Goal: Task Accomplishment & Management: Manage account settings

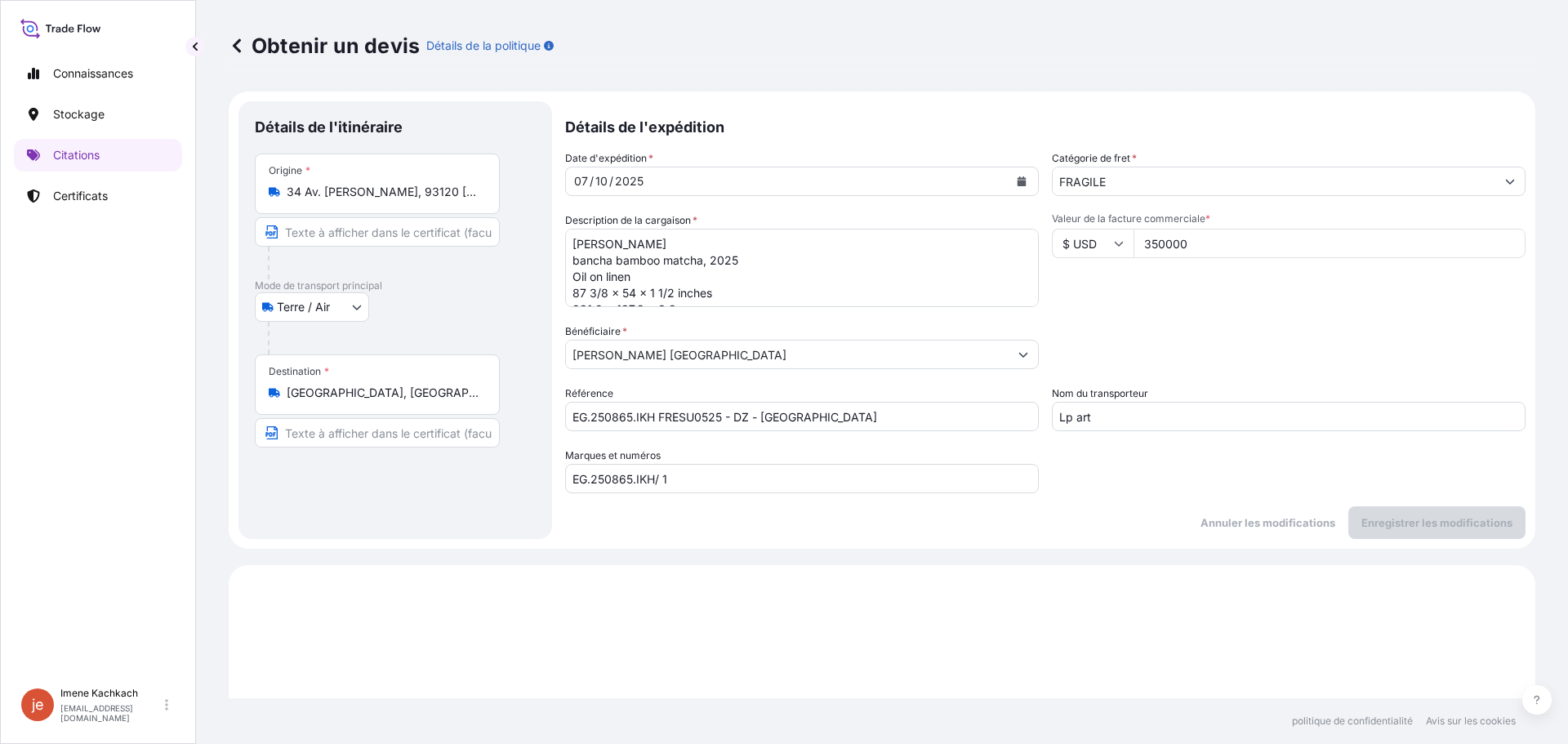
select select "Land / Air"
click at [705, 358] on input "[PERSON_NAME] [GEOGRAPHIC_DATA]" at bounding box center [787, 354] width 443 height 29
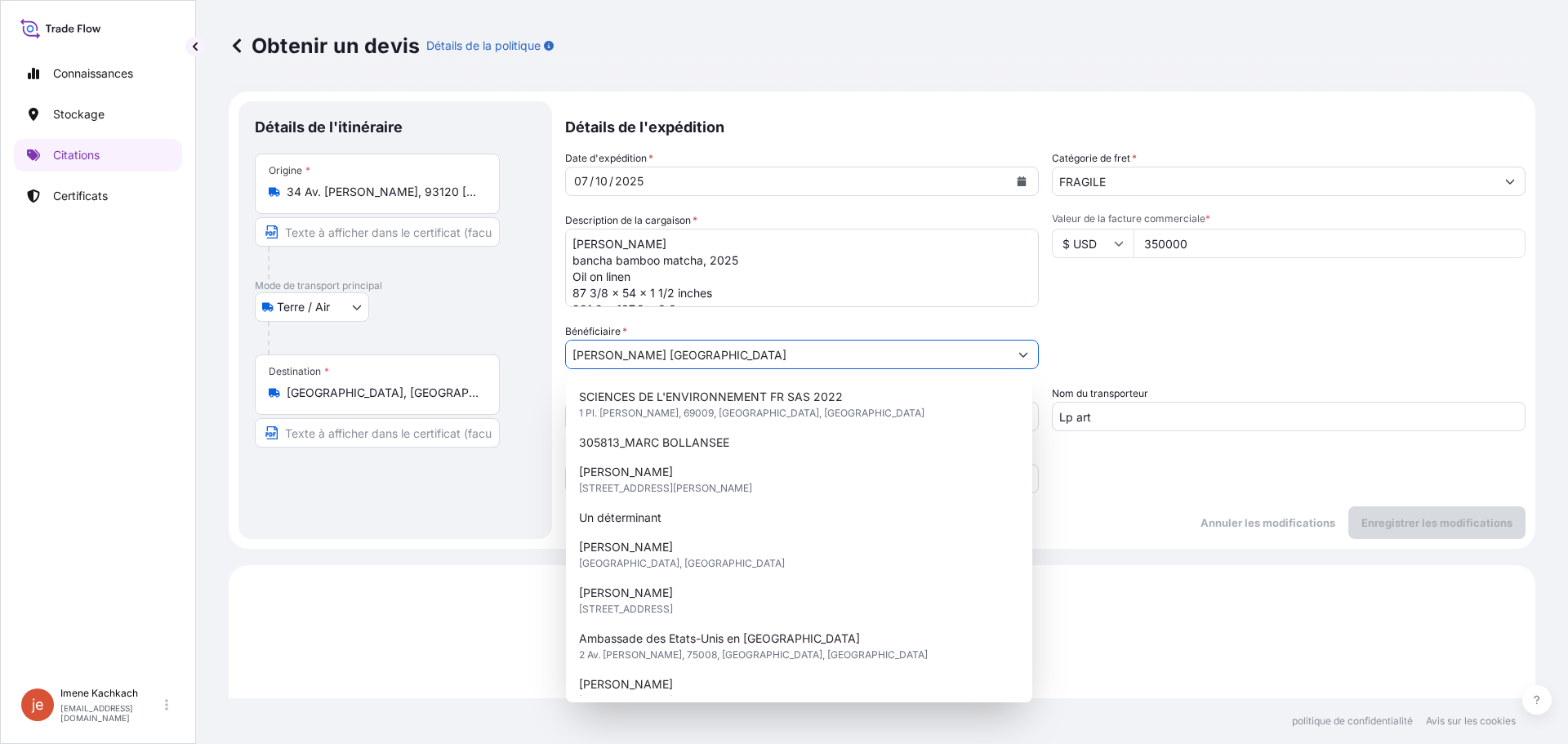
drag, startPoint x: 705, startPoint y: 358, endPoint x: 514, endPoint y: 361, distance: 191.0
click at [516, 361] on form "Détails de l'itinéraire Lieu de chargement Route / Intérieur des terres Route /…" at bounding box center [881, 320] width 1307 height 457
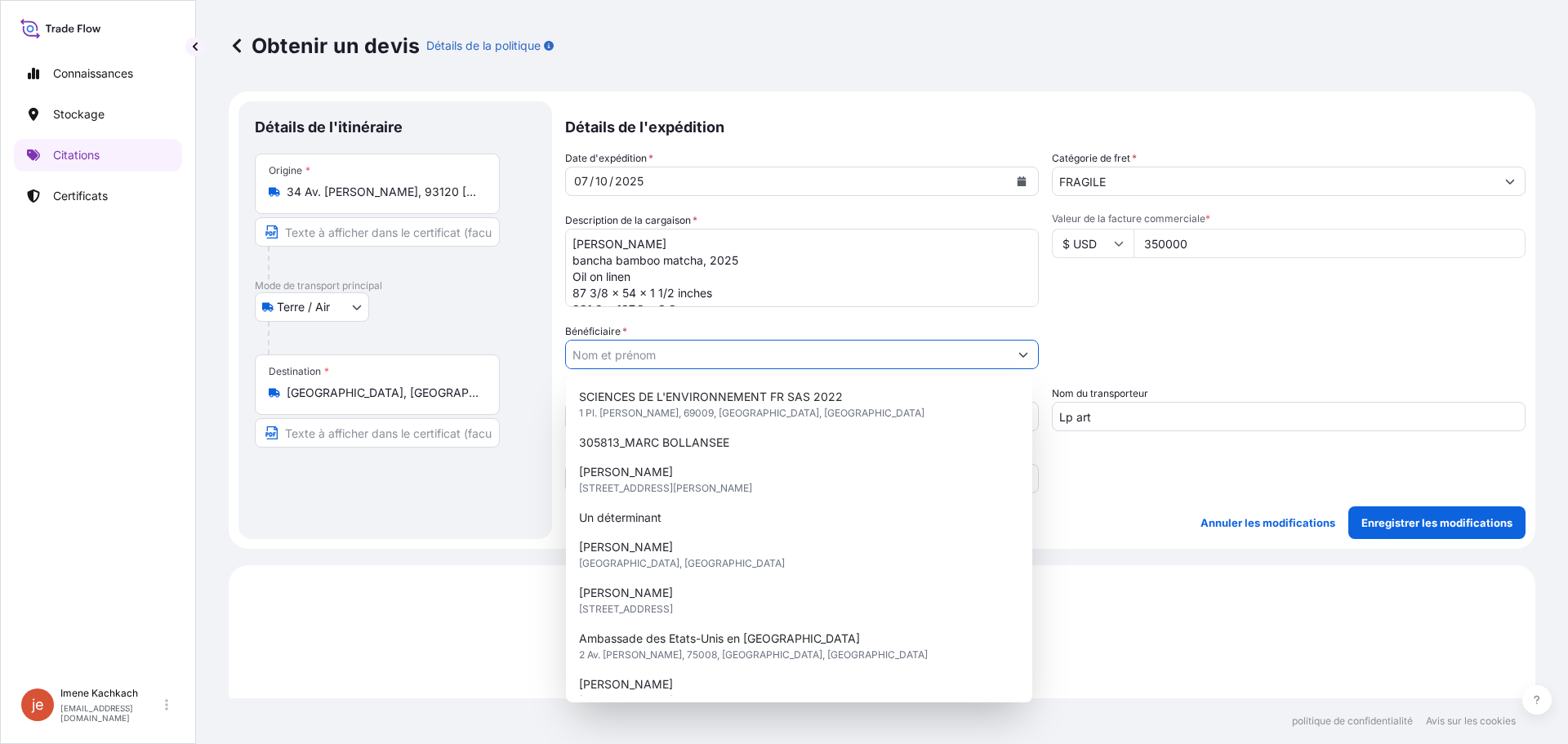
paste input "[PERSON_NAME]"
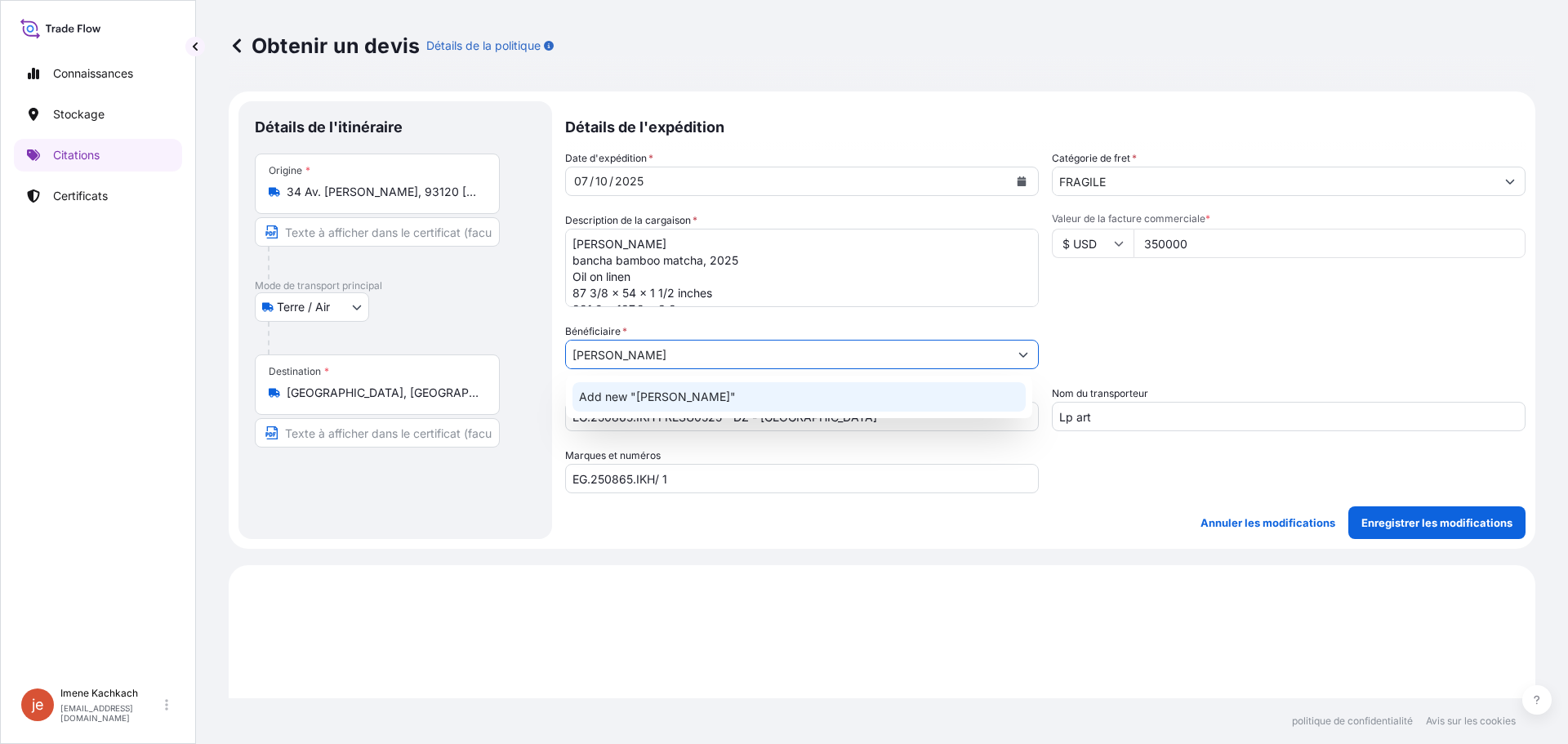
click at [732, 399] on div "Add new "[PERSON_NAME]"" at bounding box center [799, 397] width 454 height 29
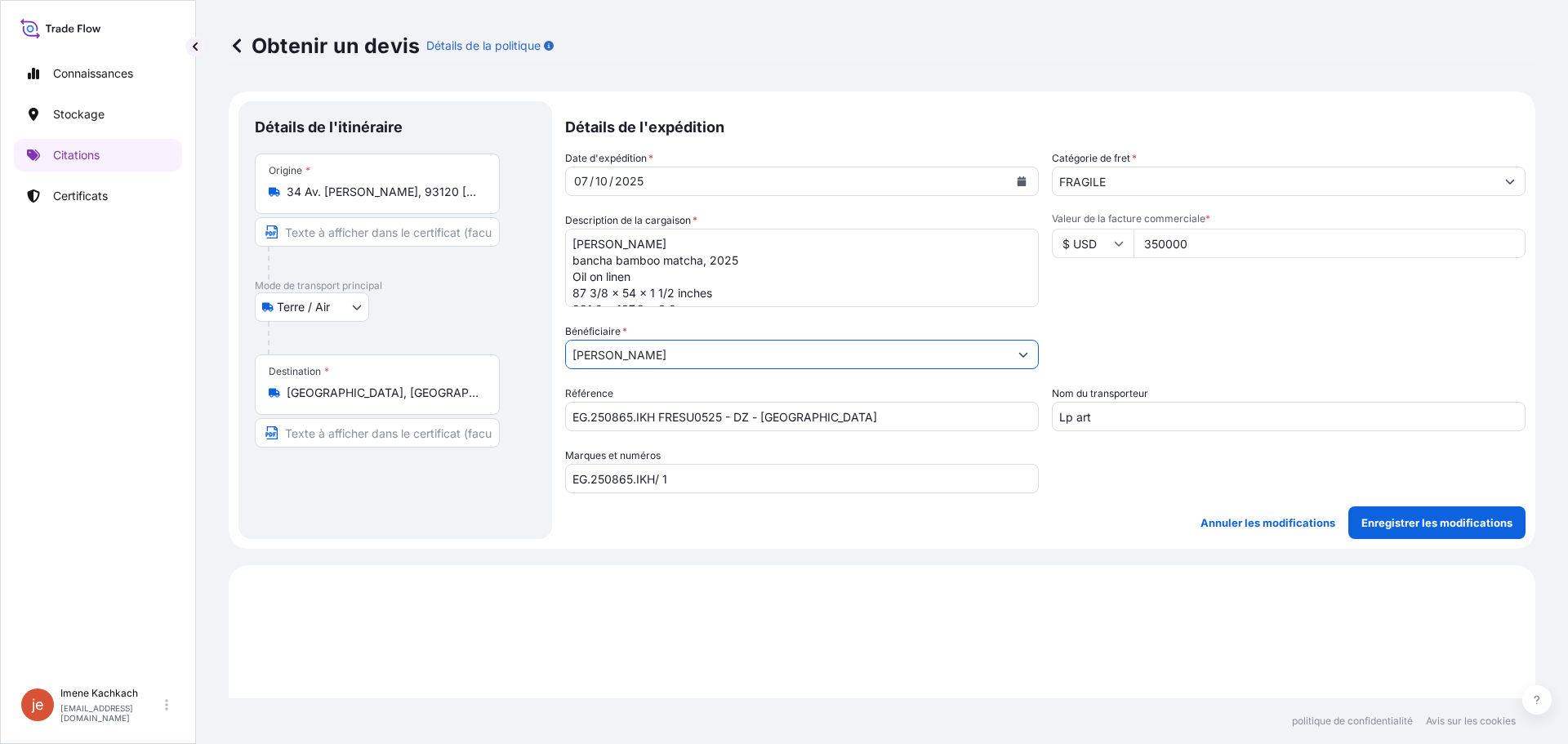
type input "[PERSON_NAME]"
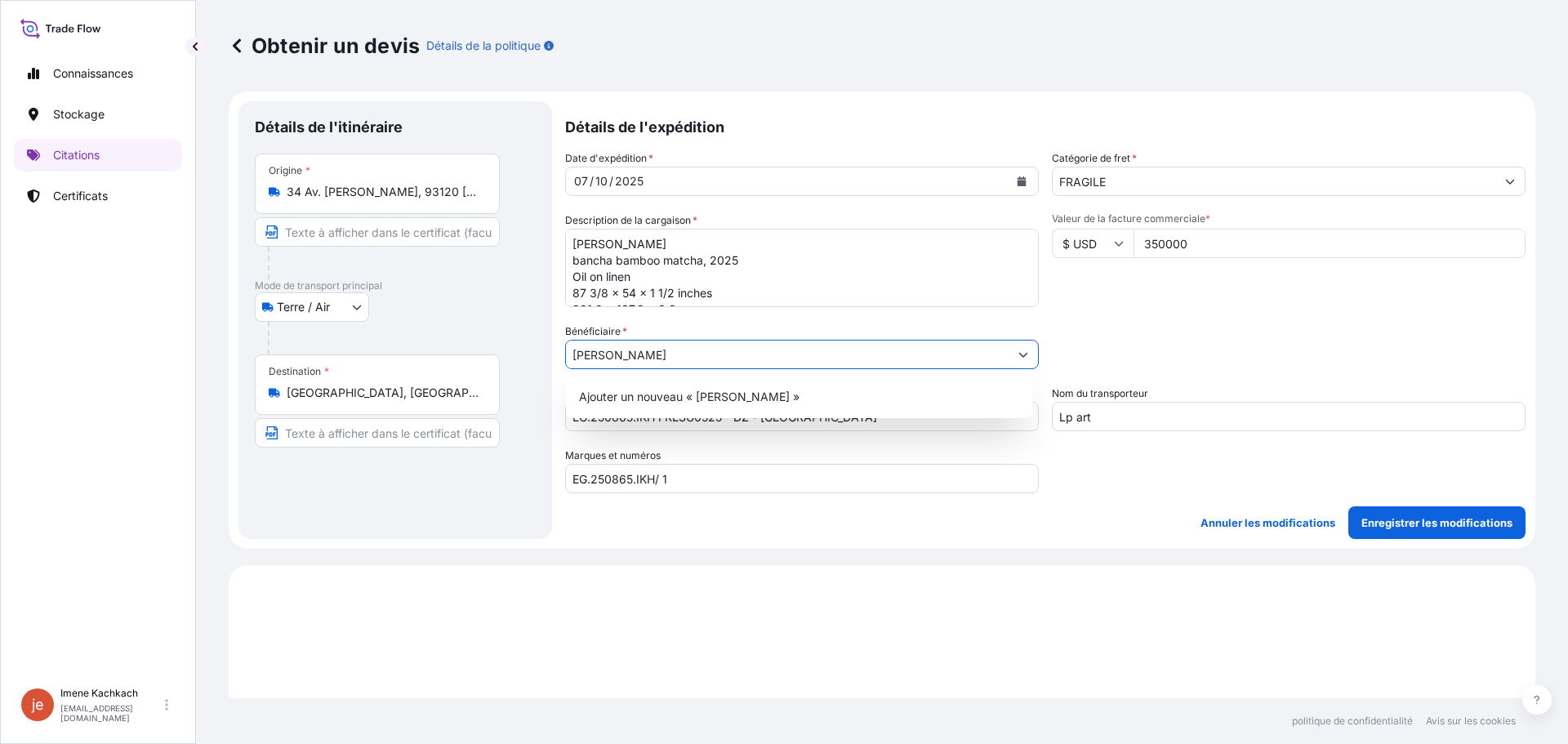
click at [755, 317] on div "Date d'expédition * [DATE] Catégorie de fret * FRAGILE Description de la cargai…" at bounding box center [1045, 322] width 960 height 343
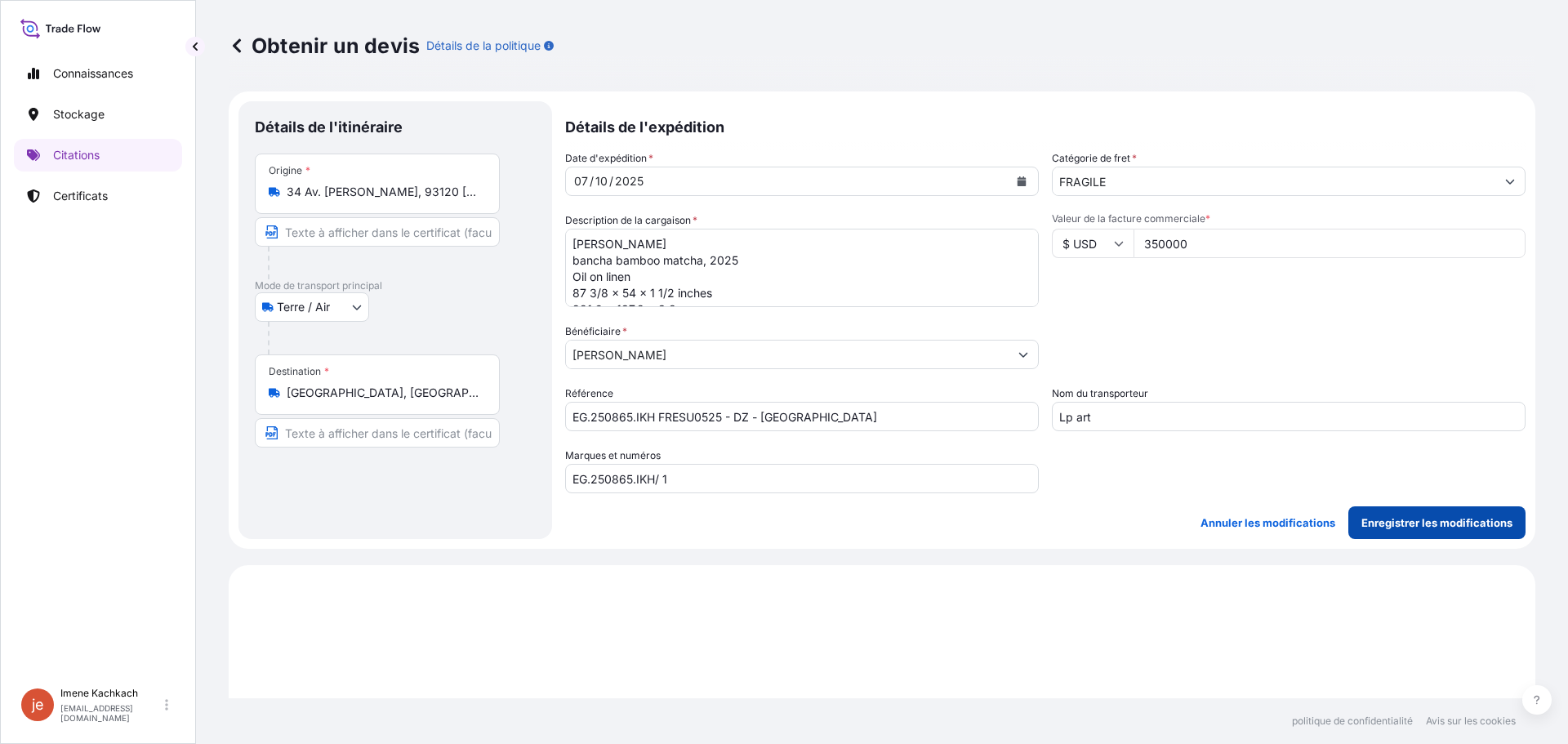
click at [1403, 523] on font "Enregistrer les modifications" at bounding box center [1437, 522] width 151 height 13
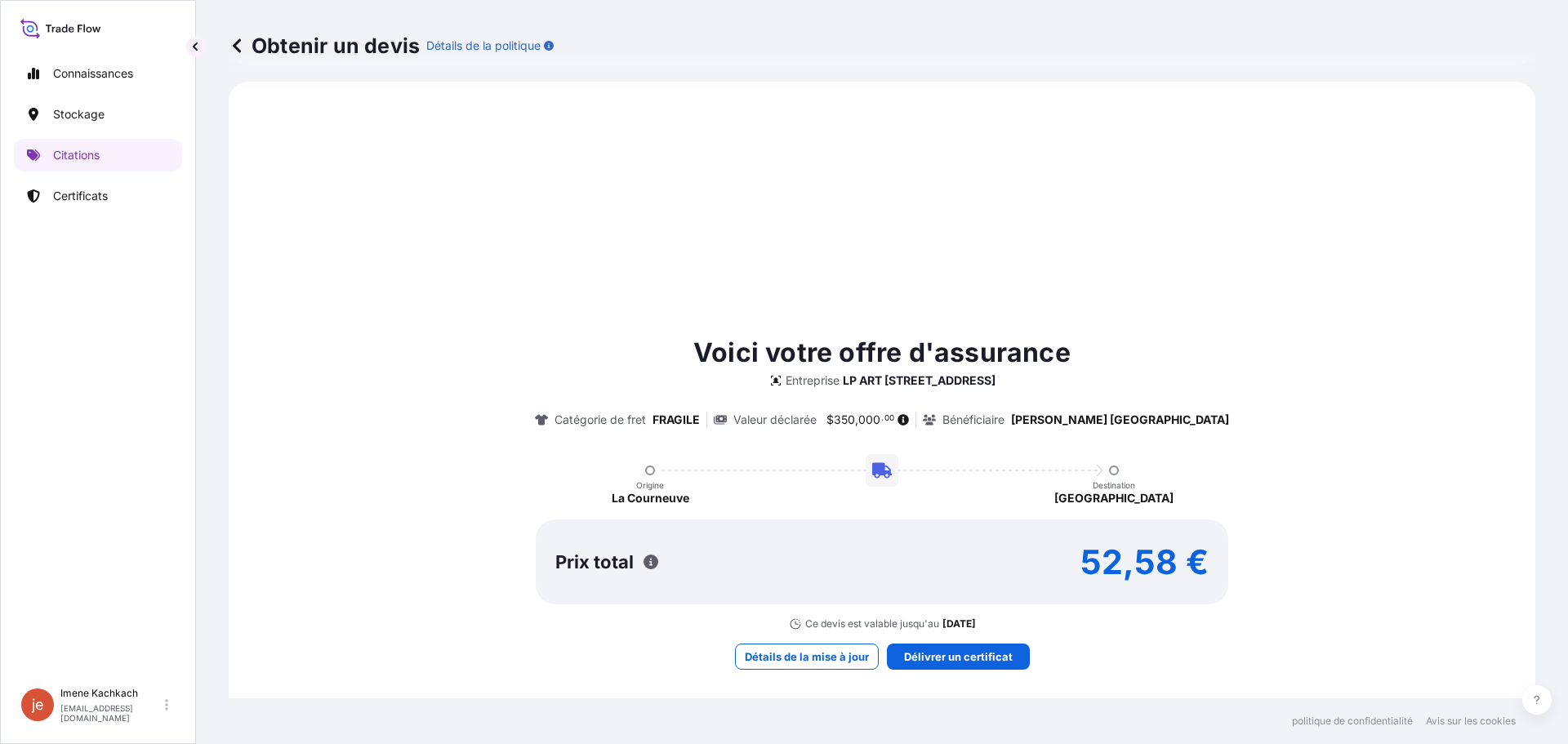
select select "Land / Air"
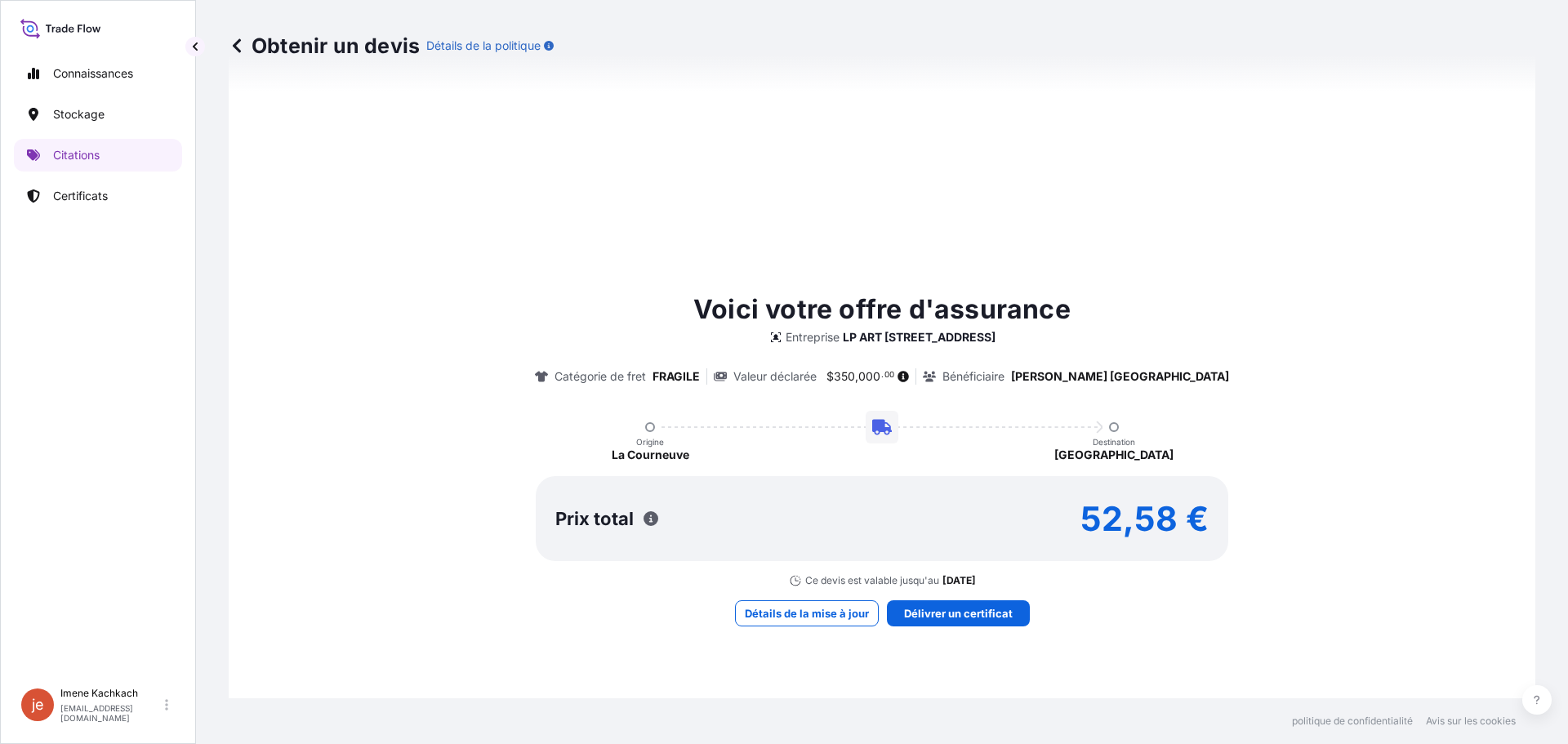
scroll to position [565, 0]
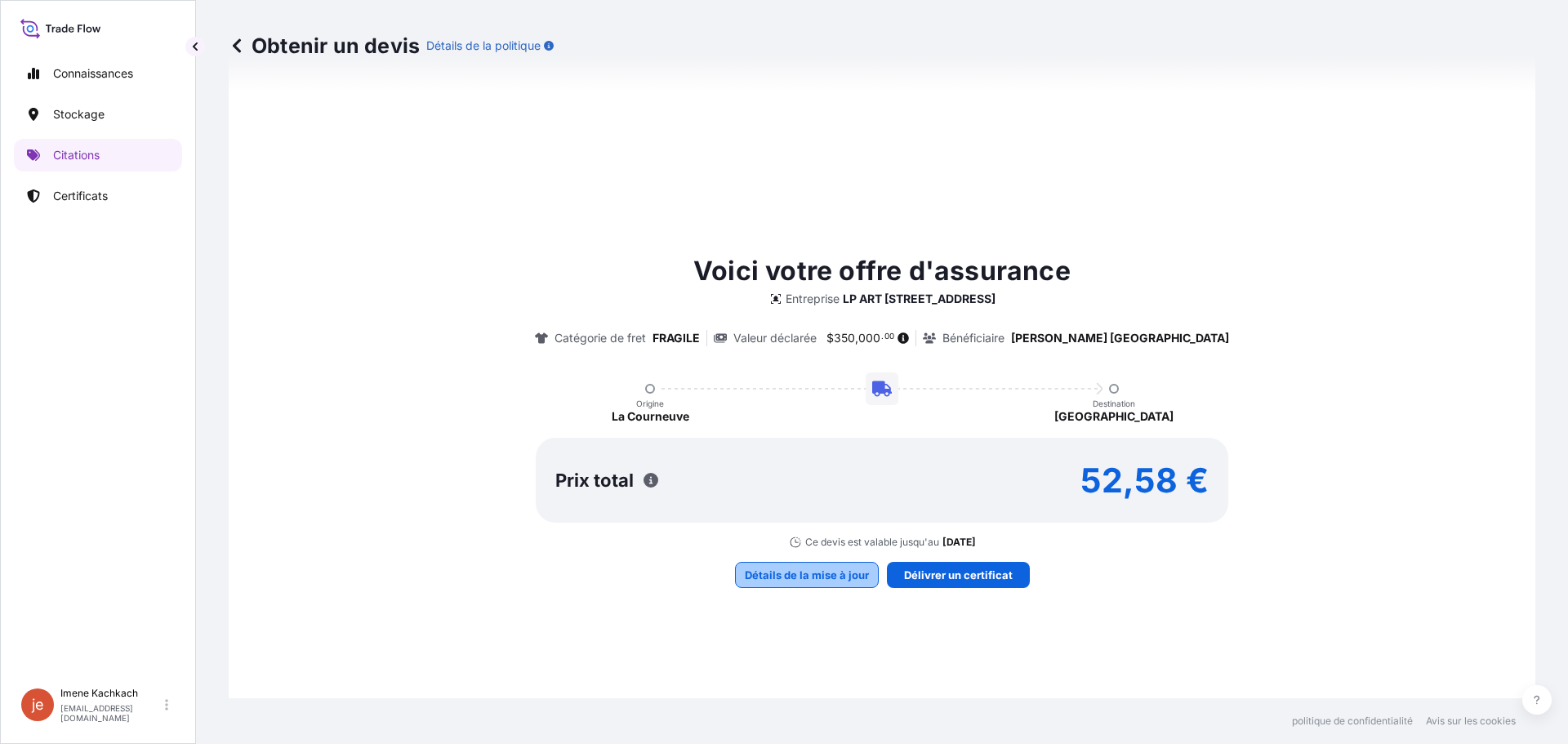
click at [815, 577] on font "Détails de la mise à jour" at bounding box center [806, 574] width 124 height 13
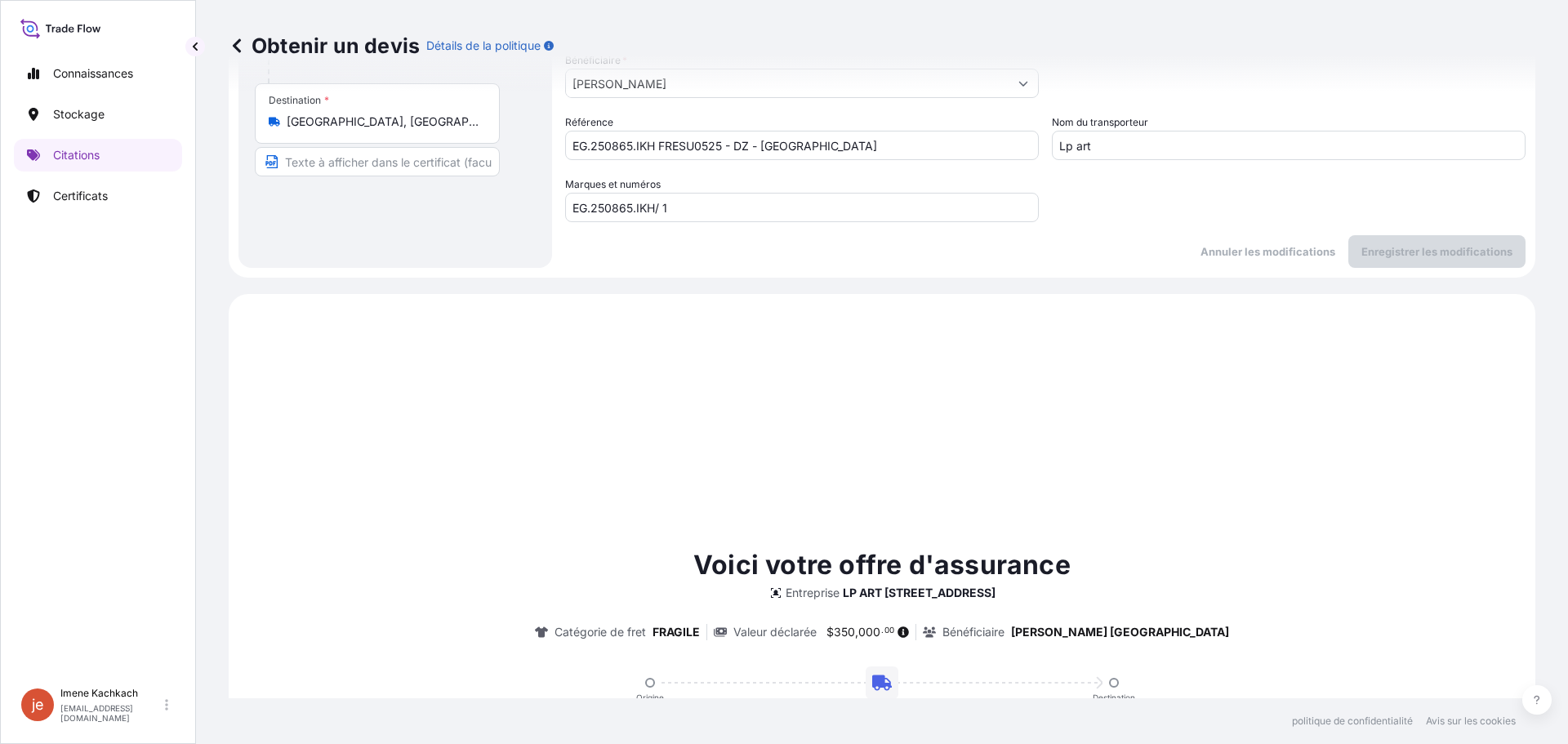
scroll to position [0, 0]
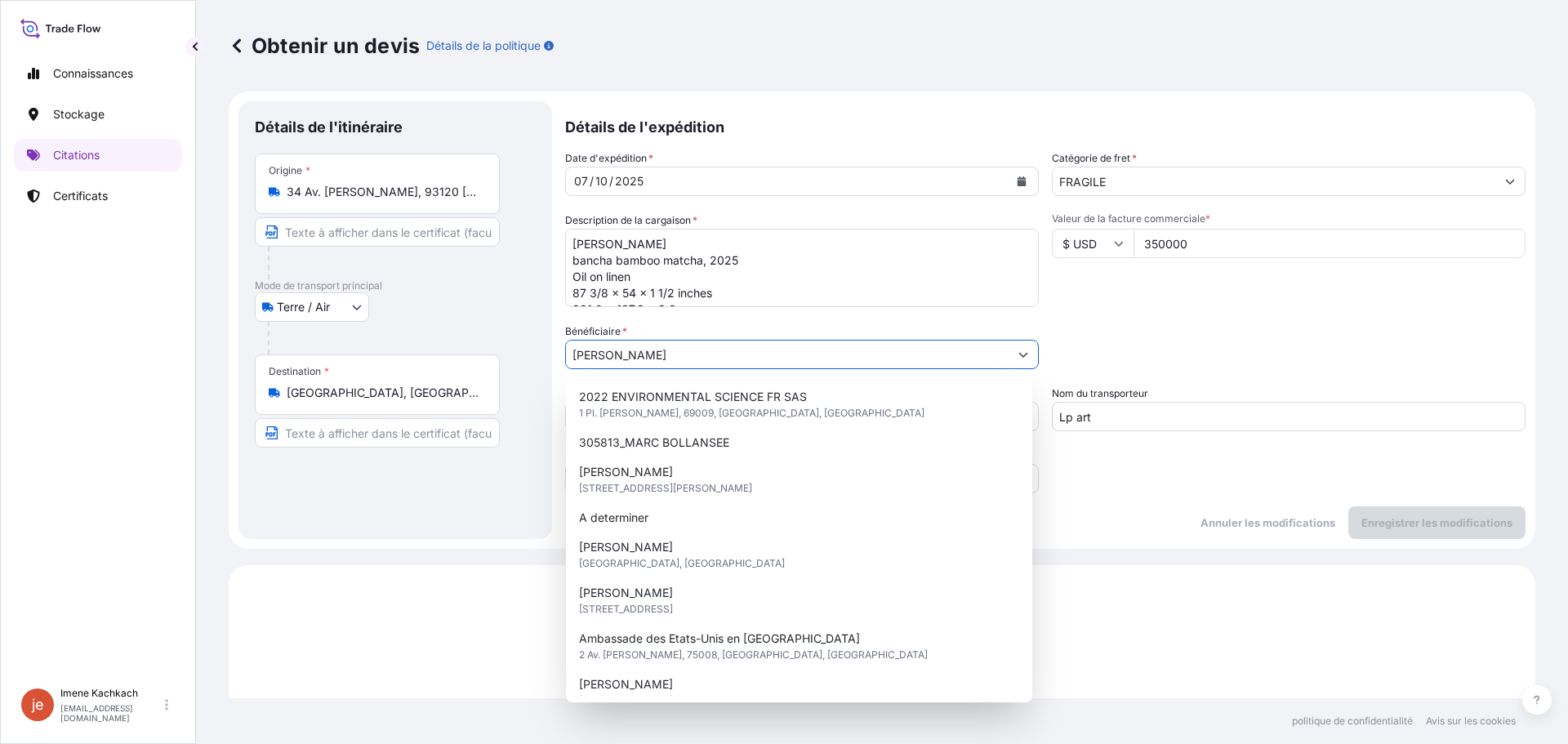
click at [718, 343] on input "[PERSON_NAME]" at bounding box center [787, 354] width 443 height 29
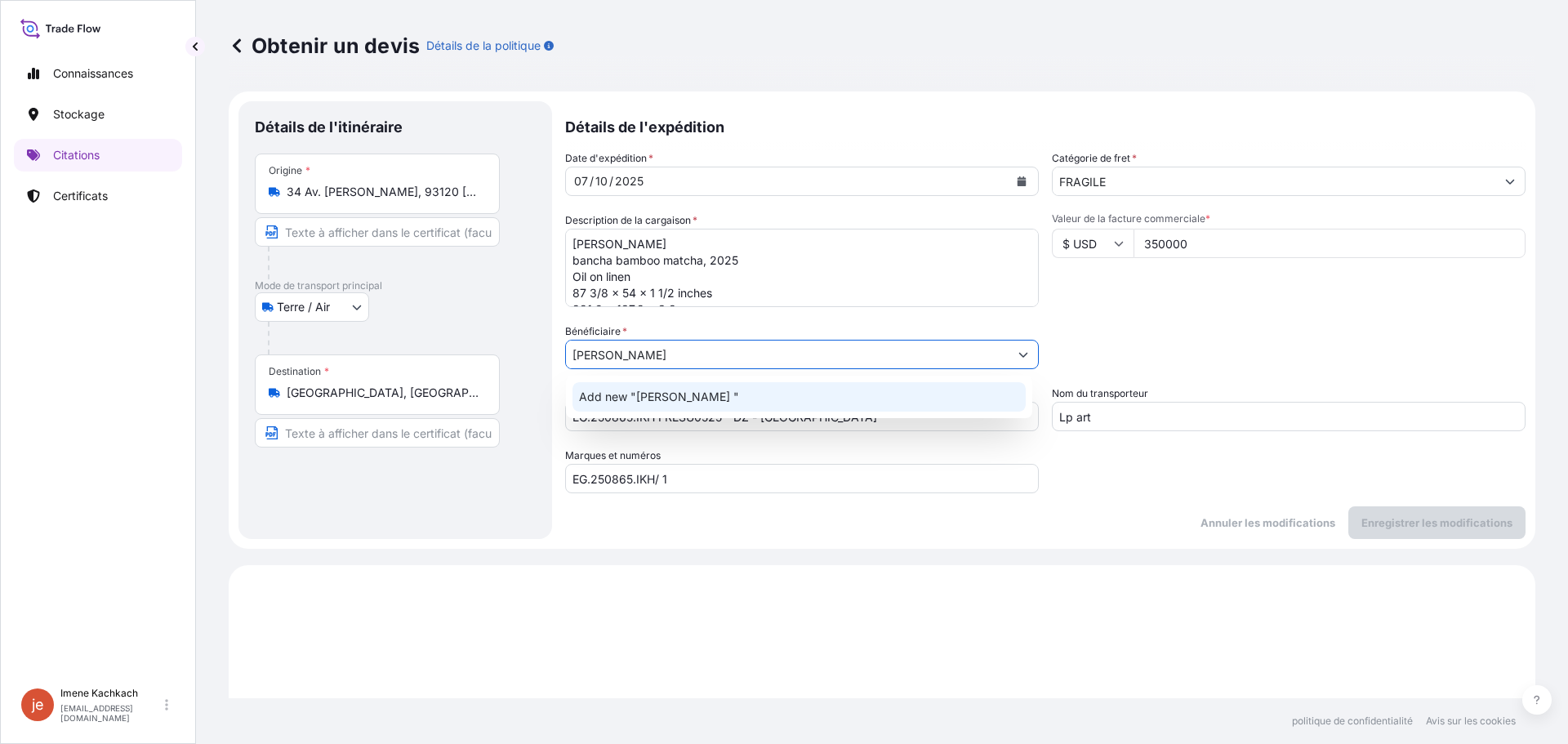
click at [690, 392] on span "Add new "[PERSON_NAME] "" at bounding box center [660, 396] width 160 height 17
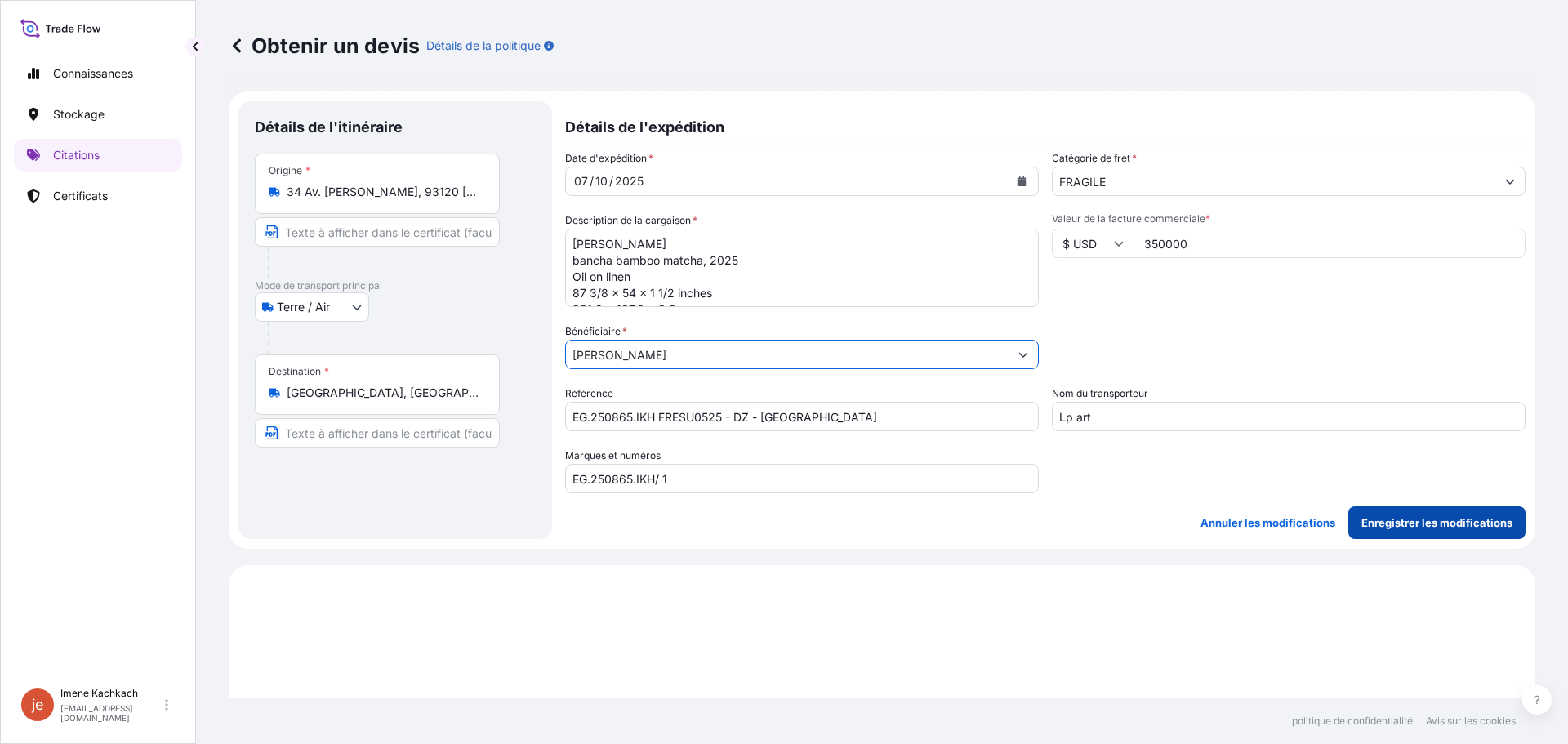
type input "[PERSON_NAME]"
click at [1416, 515] on p "Enregistrer les modifications" at bounding box center [1437, 522] width 151 height 17
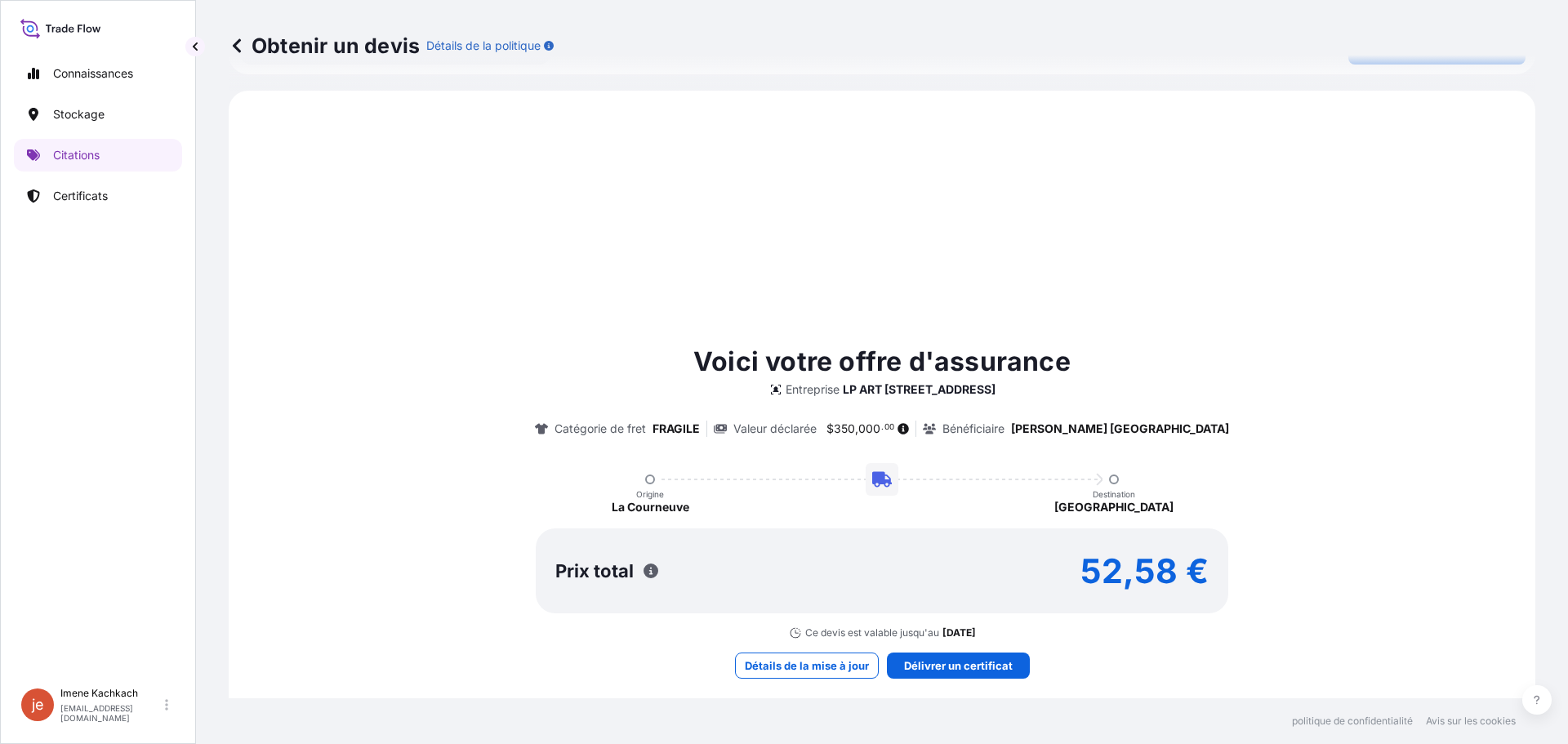
scroll to position [484, 0]
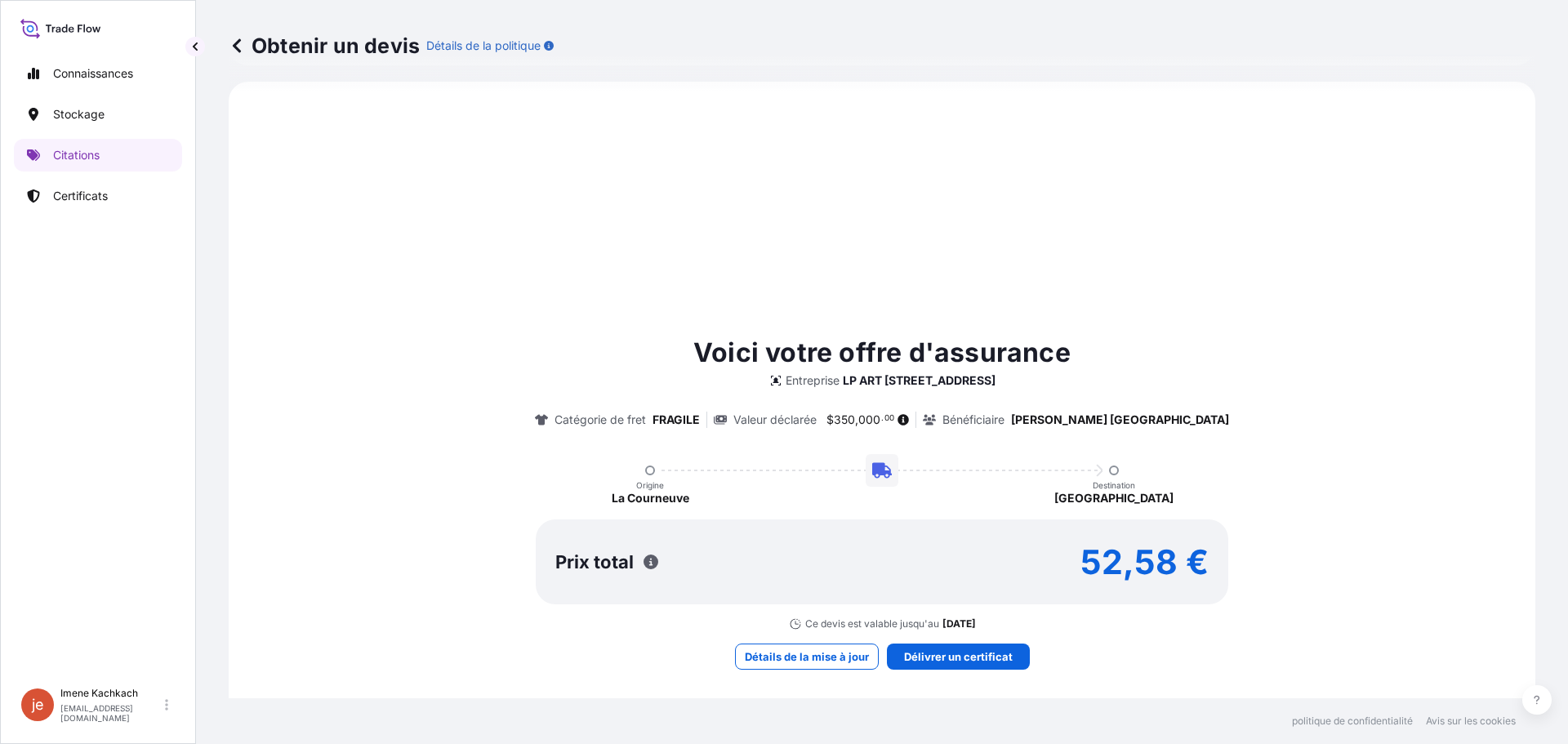
select select "Land / Air"
click at [203, 44] on button "button" at bounding box center [195, 47] width 20 height 20
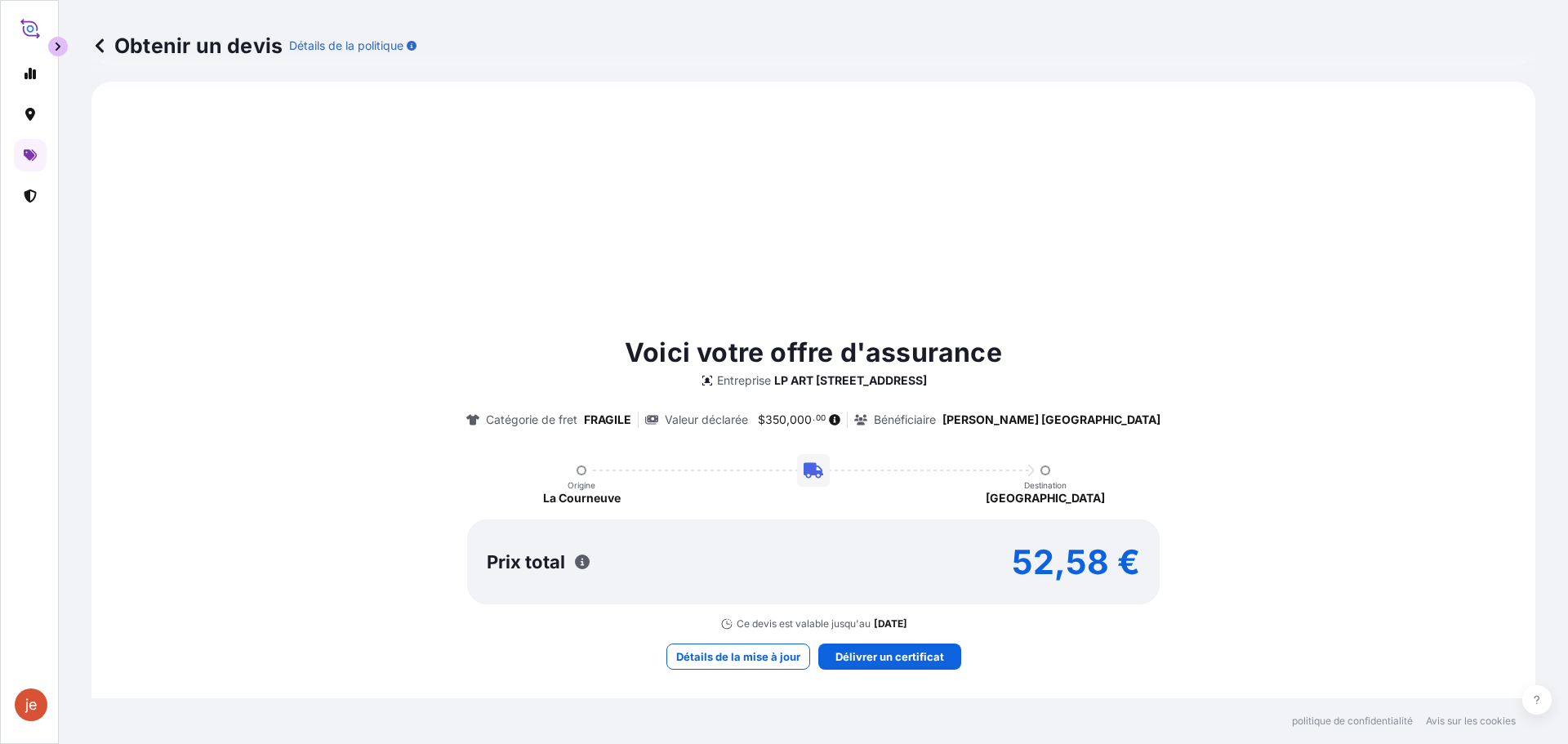
click at [53, 55] on button "button" at bounding box center [58, 47] width 20 height 20
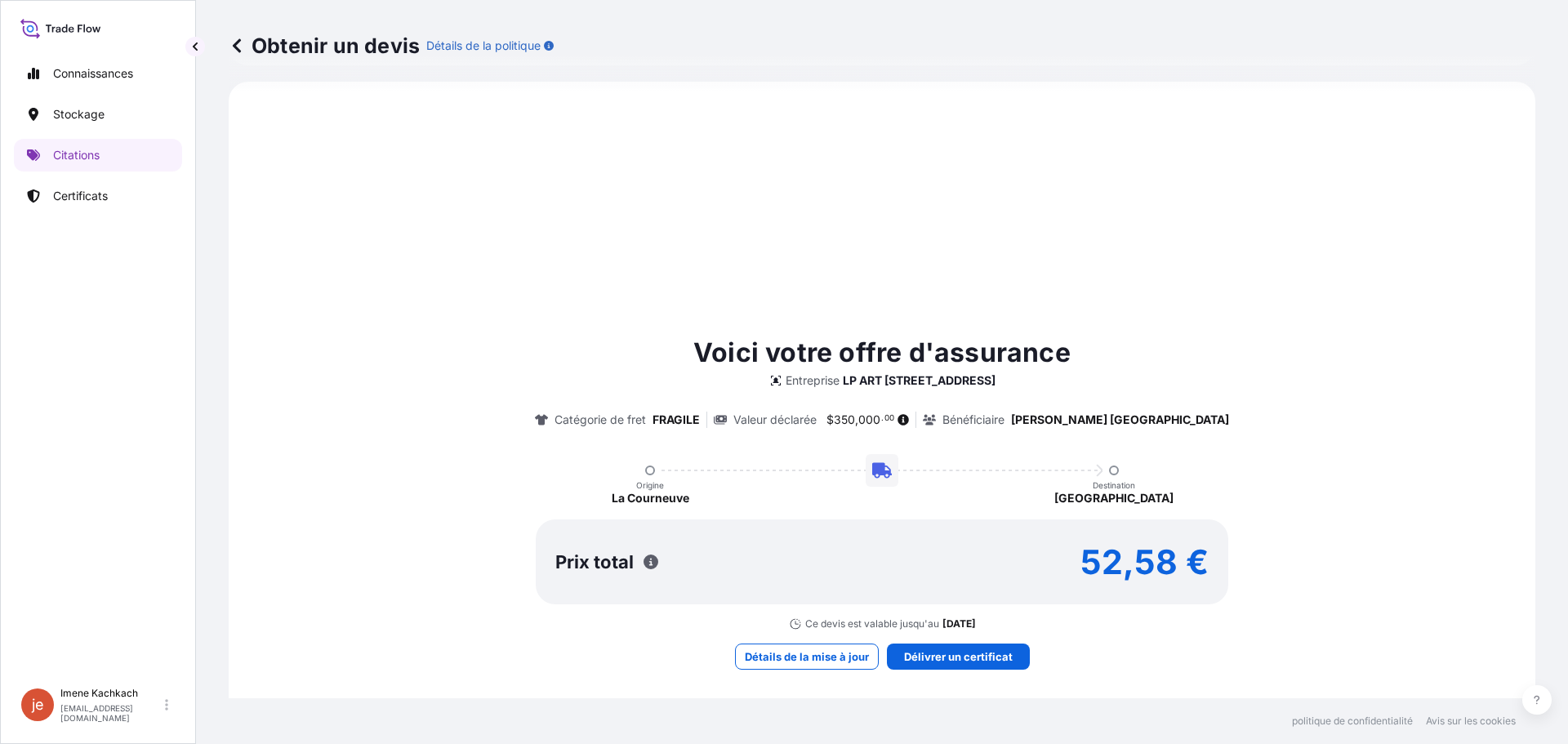
click at [245, 43] on p "Obtenir un devis" at bounding box center [324, 45] width 191 height 26
click at [241, 48] on icon at bounding box center [236, 46] width 17 height 17
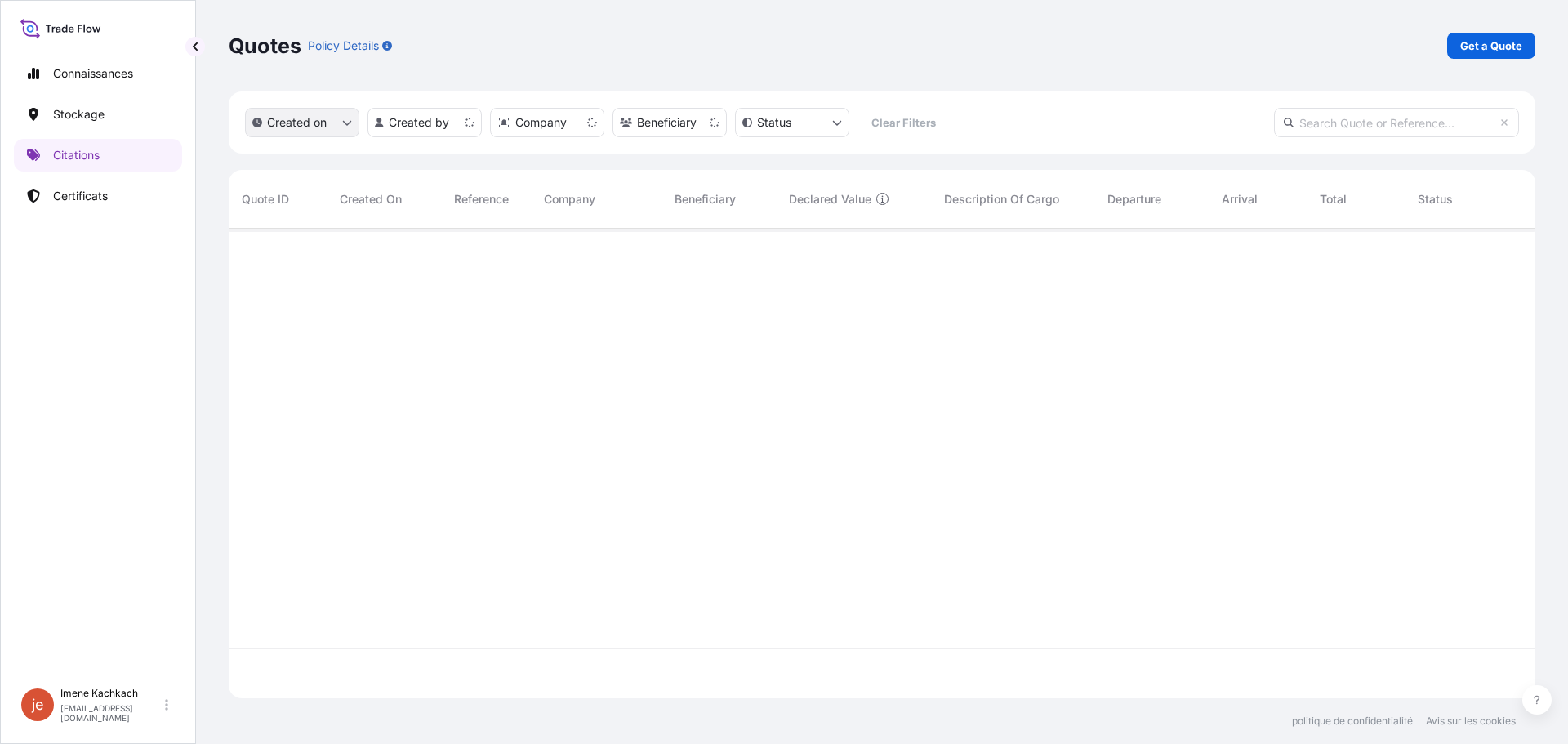
scroll to position [466, 1295]
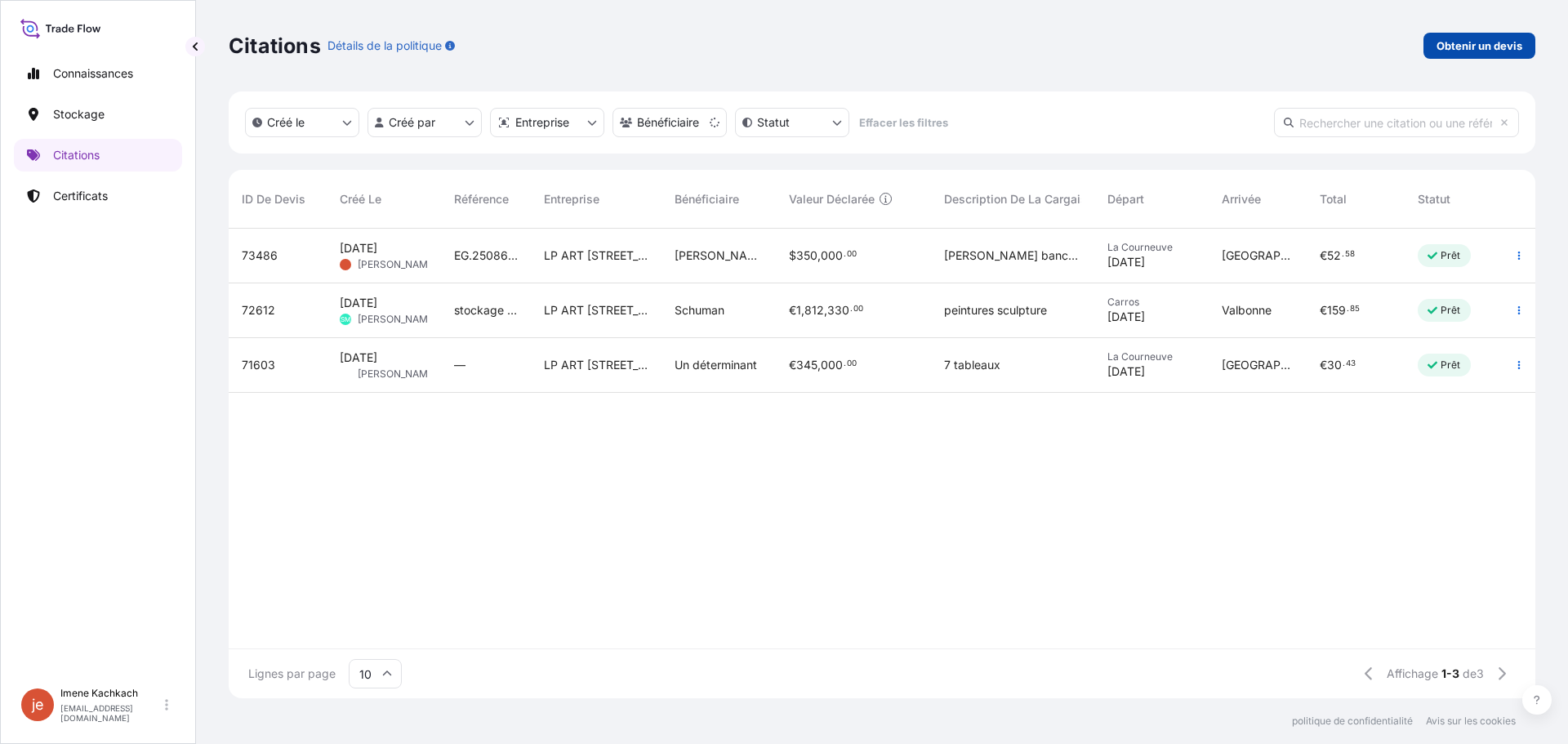
click at [1482, 55] on link "Obtenir un devis" at bounding box center [1479, 45] width 112 height 26
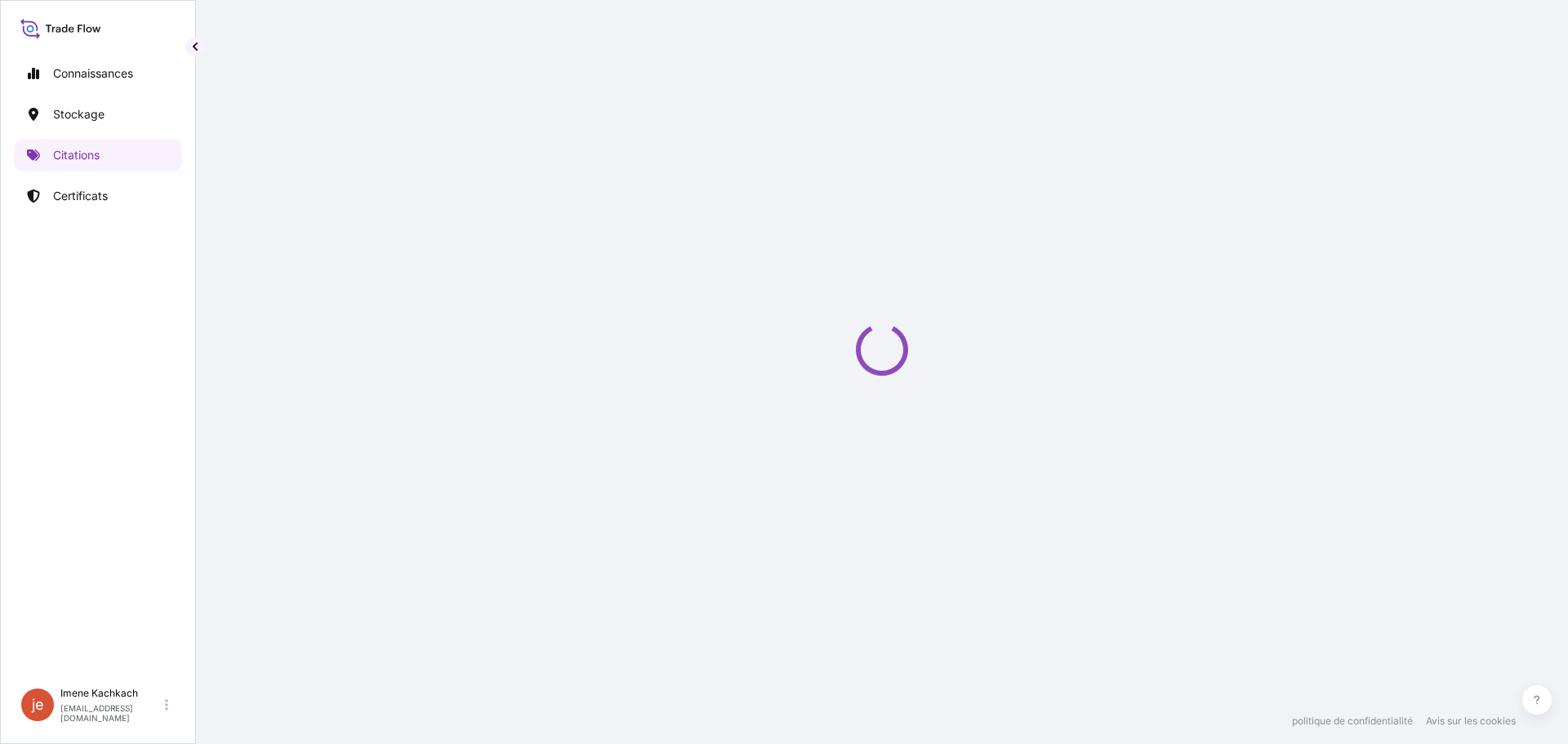
select select "Art Handling"
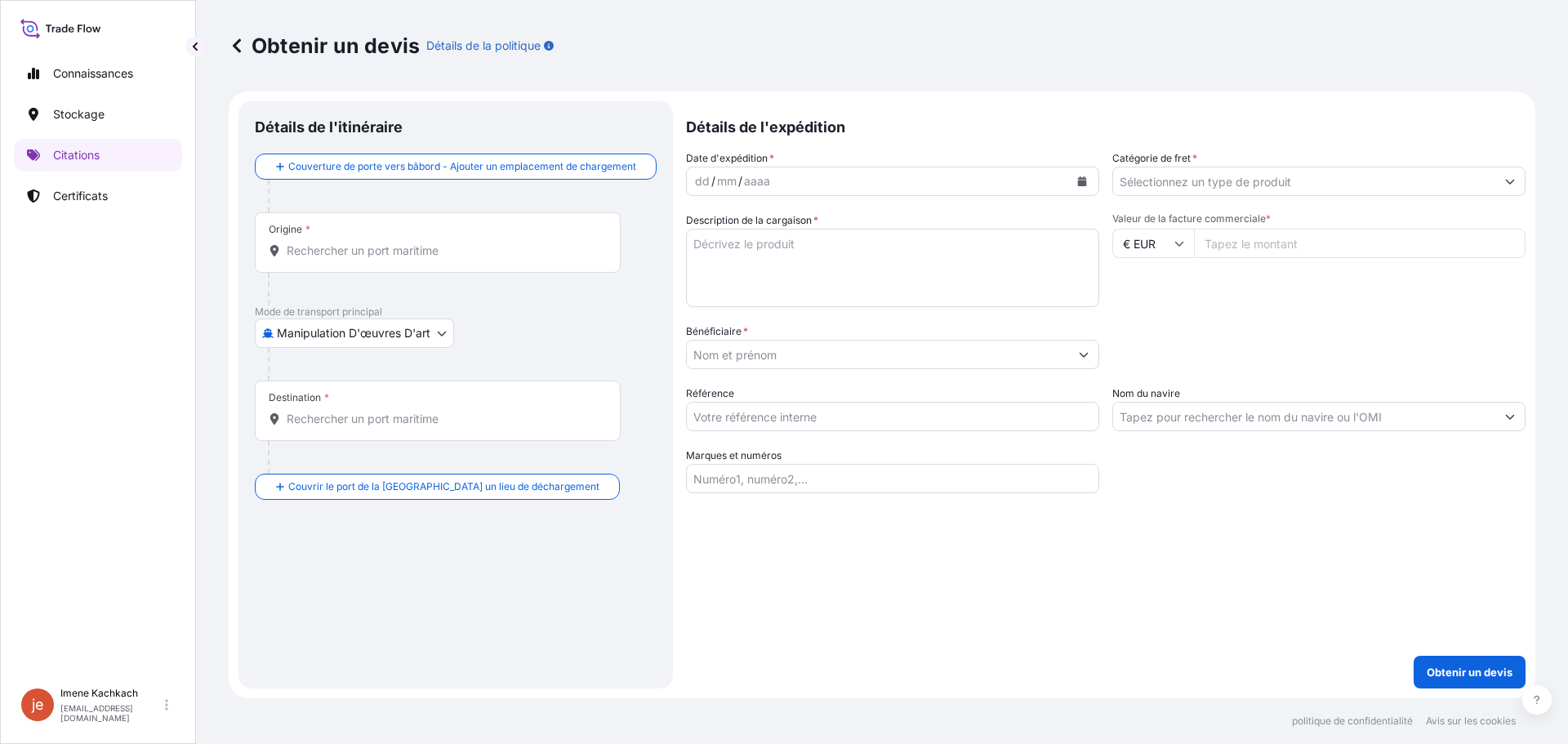
click at [243, 41] on icon at bounding box center [236, 46] width 17 height 17
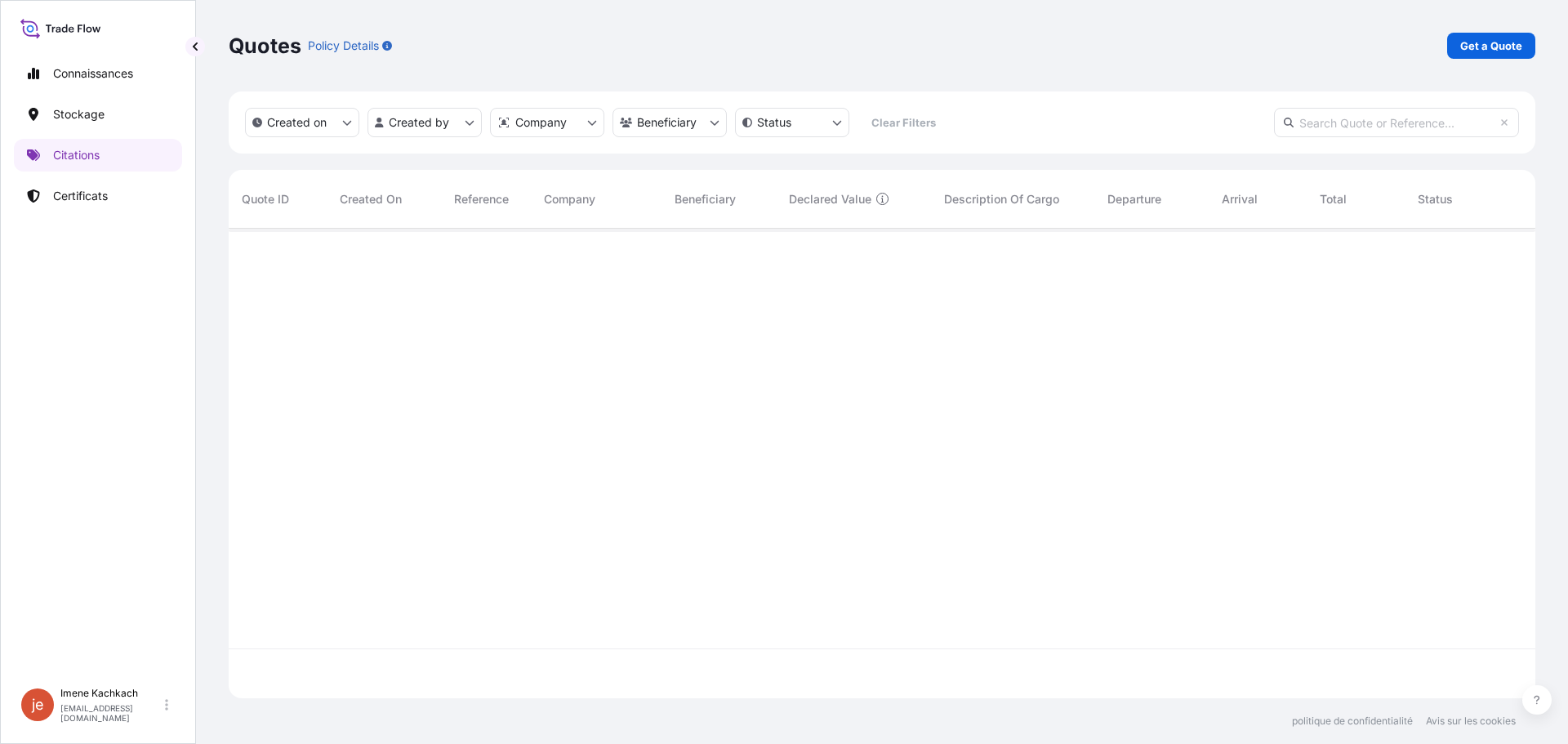
scroll to position [466, 1295]
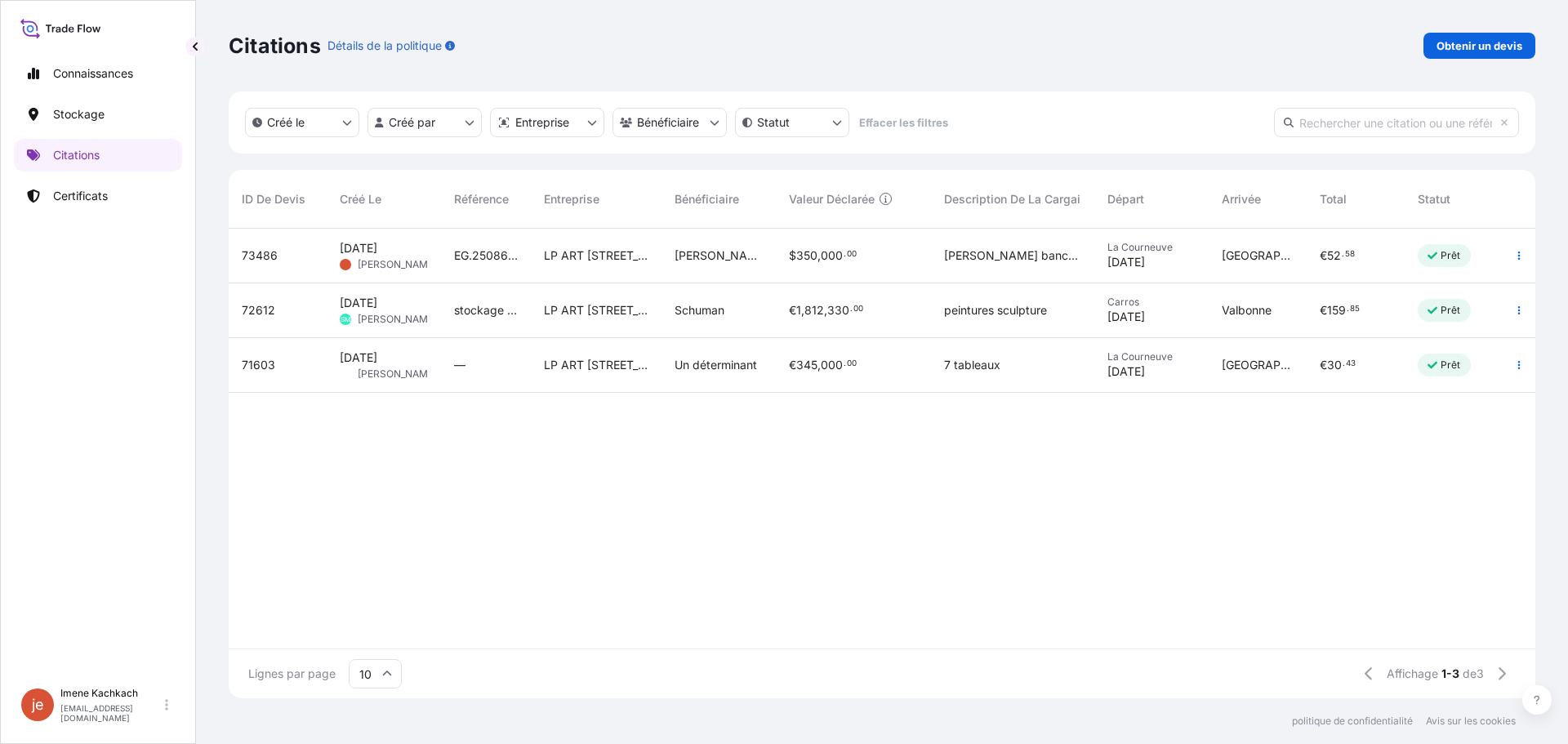
click at [504, 259] on font "EG.250865.IKH FRESU0525 - DZ - [GEOGRAPHIC_DATA]" at bounding box center [606, 255] width 304 height 14
select select "Land / Air"
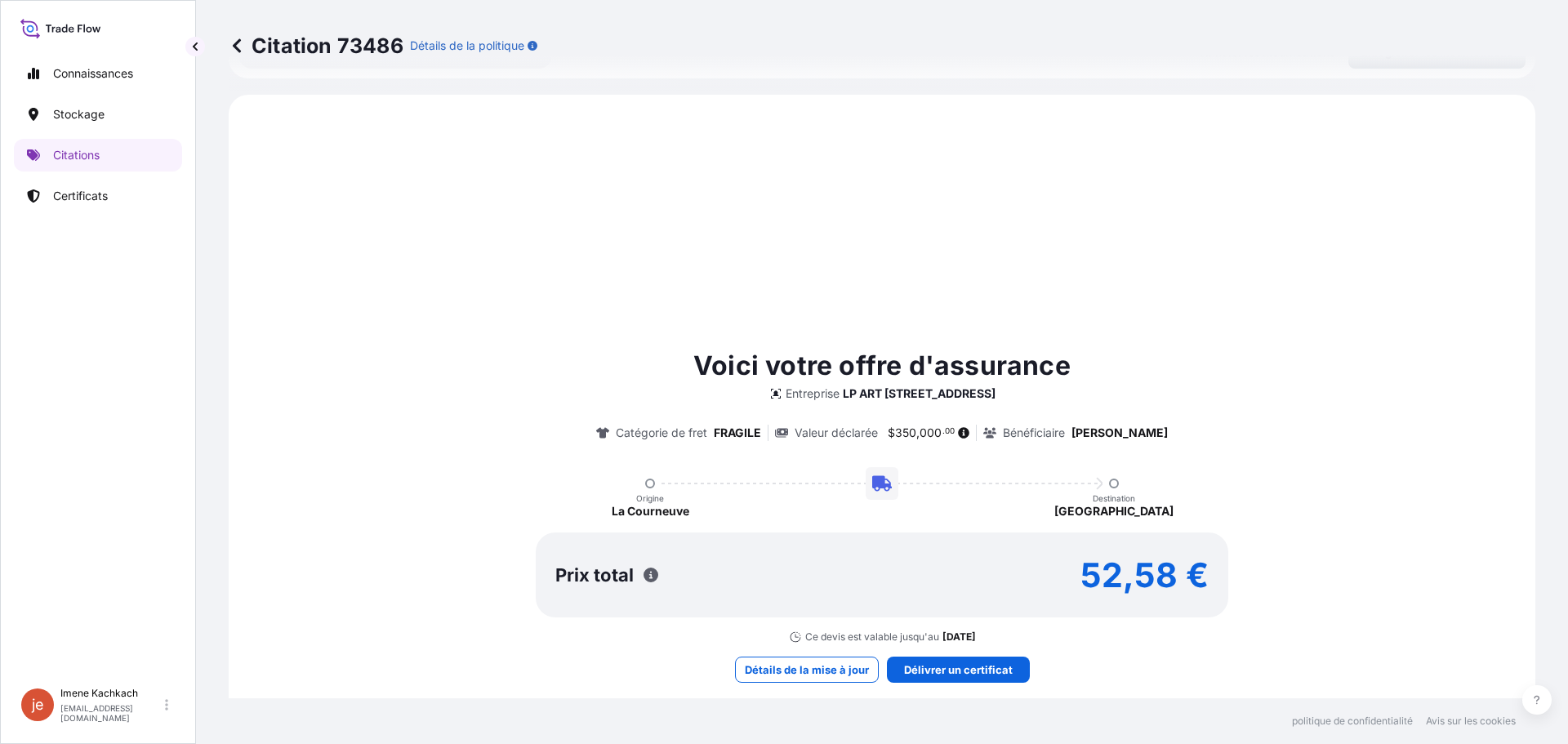
scroll to position [484, 0]
